Goal: Navigation & Orientation: Find specific page/section

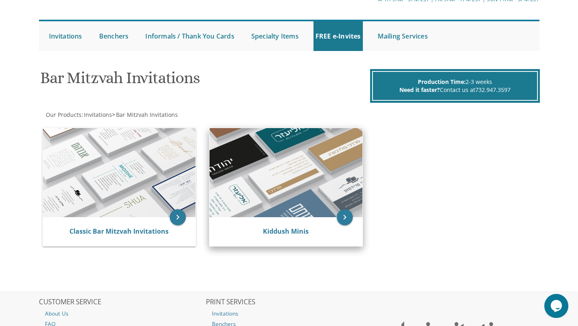
scroll to position [61, 0]
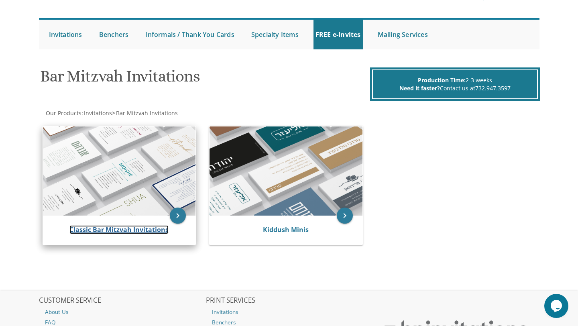
click at [132, 227] on link "Classic Bar Mitzvah Invitations" at bounding box center [118, 229] width 99 height 9
click at [181, 215] on icon "keyboard_arrow_right" at bounding box center [178, 215] width 16 height 16
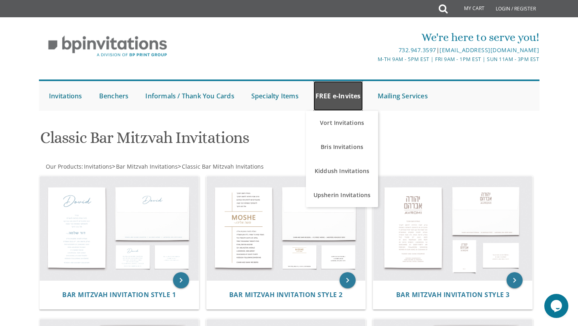
click at [347, 97] on link "FREE e-Invites" at bounding box center [337, 96] width 49 height 30
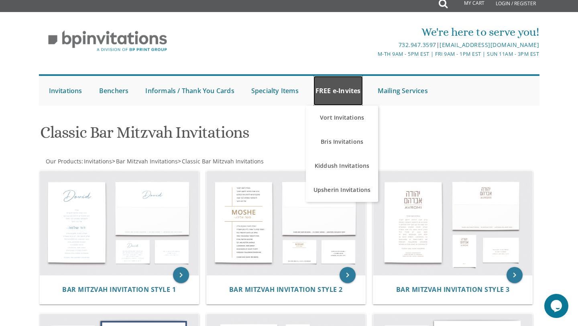
scroll to position [6, 0]
